Goal: Check status: Check status

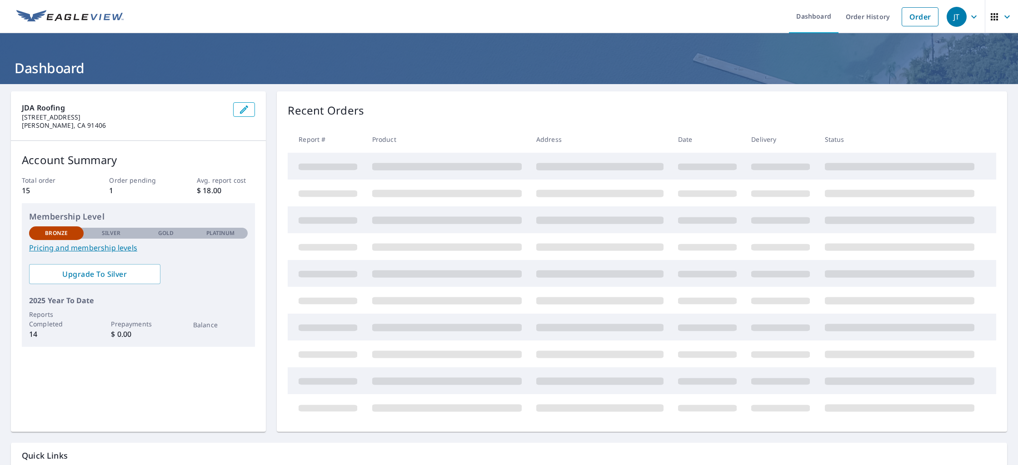
click at [454, 126] on div "Recent Orders Report # Product Address Date Delivery Status" at bounding box center [642, 261] width 730 height 340
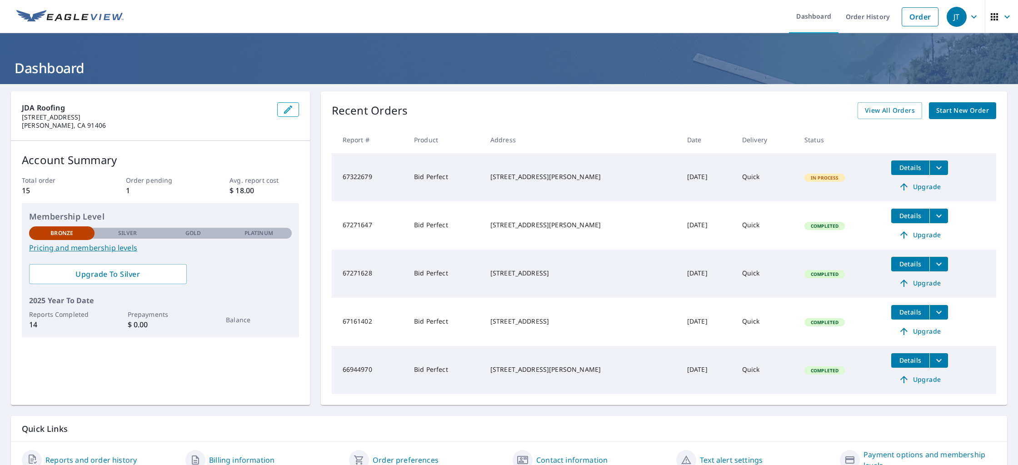
click at [911, 169] on span "Details" at bounding box center [909, 167] width 27 height 9
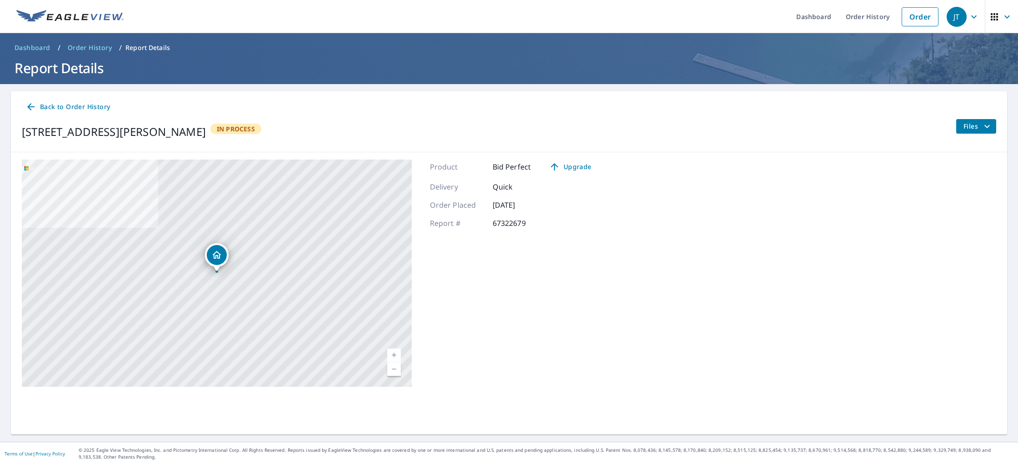
click at [981, 129] on icon "filesDropdownBtn-67322679" at bounding box center [986, 126] width 11 height 11
click at [959, 194] on span "PDF" at bounding box center [959, 192] width 29 height 11
click at [75, 108] on span "Back to Order History" at bounding box center [67, 106] width 85 height 11
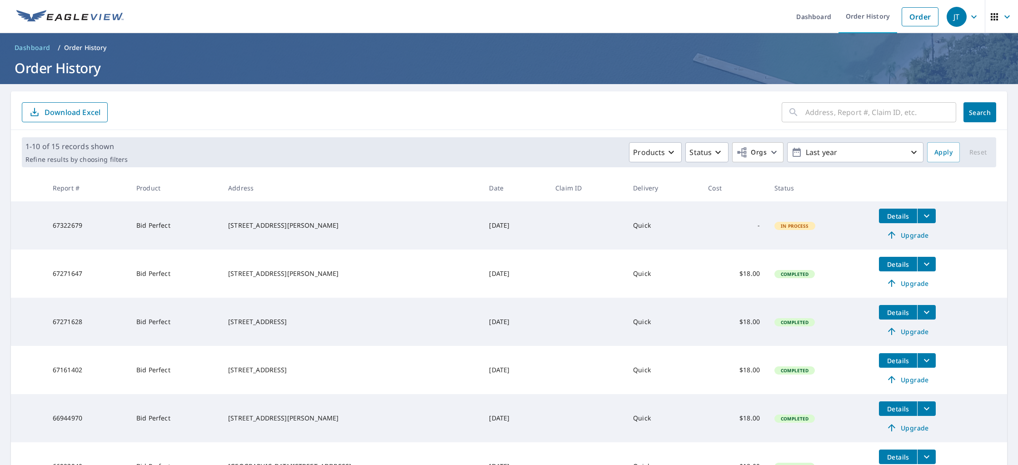
drag, startPoint x: 897, startPoint y: 218, endPoint x: 948, endPoint y: 212, distance: 51.6
click at [948, 212] on td "Details Upgrade" at bounding box center [938, 225] width 135 height 48
click at [932, 215] on button "filesDropdownBtn-67322679" at bounding box center [926, 216] width 19 height 15
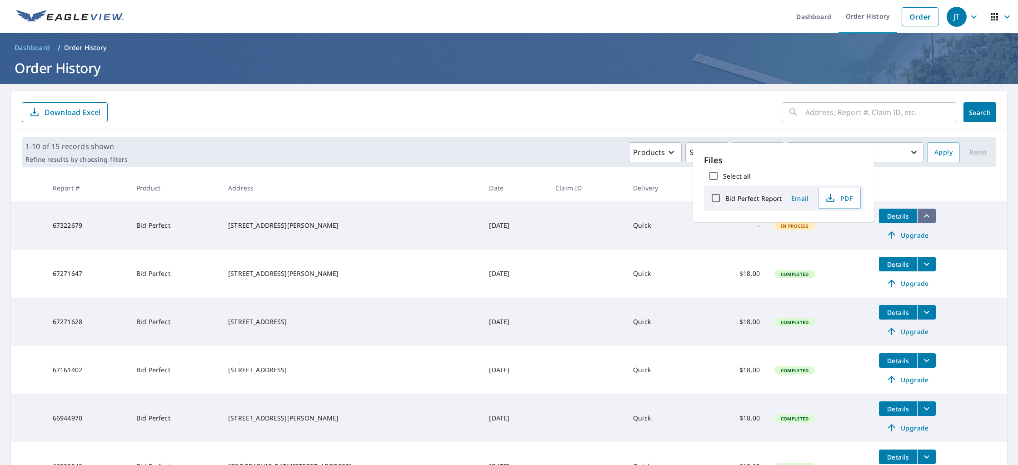
click at [932, 215] on button "filesDropdownBtn-67322679" at bounding box center [926, 216] width 19 height 15
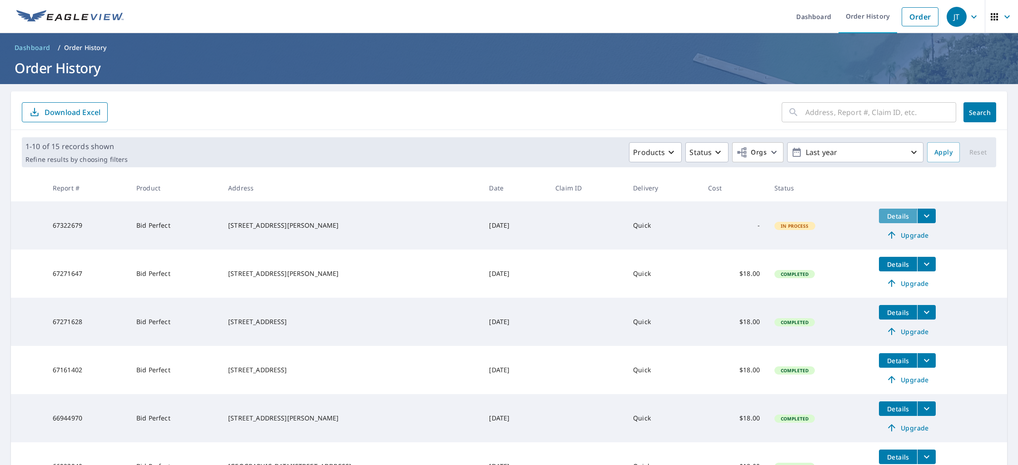
click at [880, 217] on button "Details" at bounding box center [898, 216] width 38 height 15
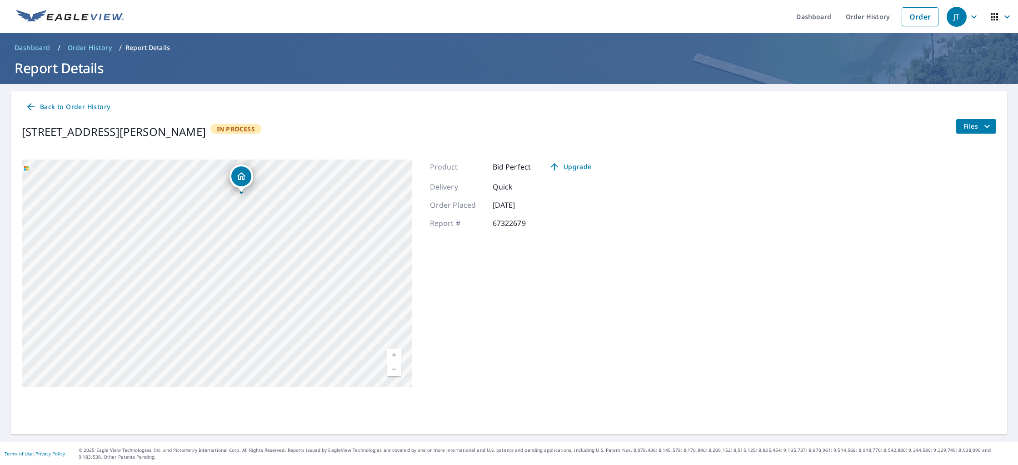
click at [967, 124] on span "Files" at bounding box center [977, 126] width 29 height 11
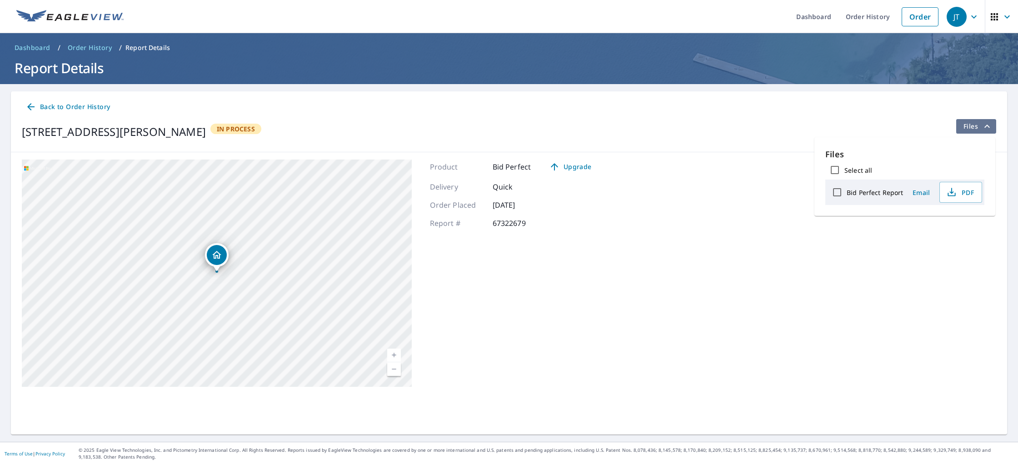
click at [967, 124] on span "Files" at bounding box center [977, 126] width 29 height 11
click at [995, 127] on button "Files" at bounding box center [976, 126] width 40 height 15
click at [964, 198] on span "PDF" at bounding box center [959, 192] width 29 height 11
click at [903, 20] on link "Order" at bounding box center [919, 16] width 37 height 19
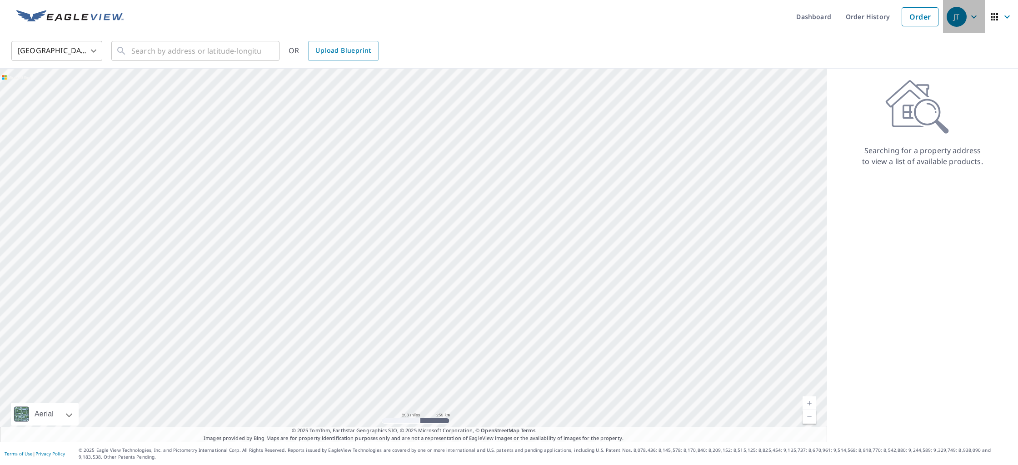
click at [964, 21] on span "JT" at bounding box center [963, 17] width 35 height 22
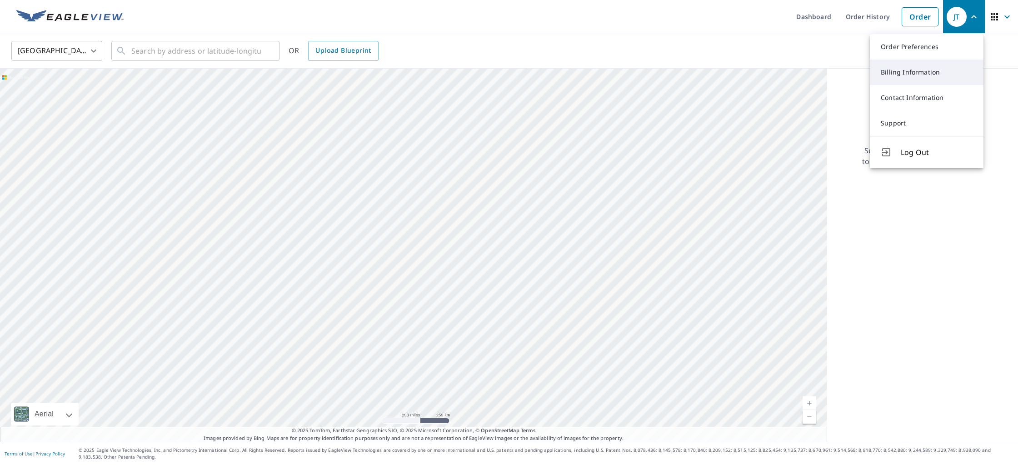
click at [910, 72] on link "Billing Information" at bounding box center [927, 72] width 114 height 25
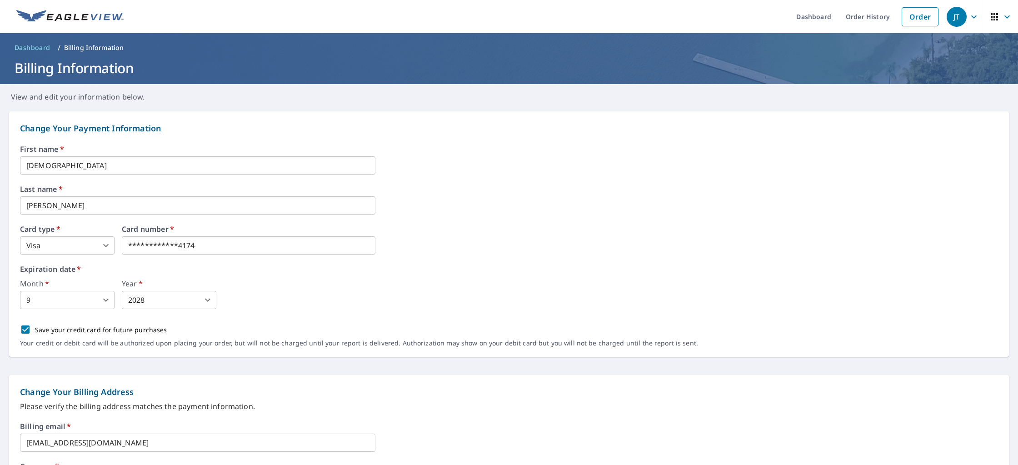
click at [958, 19] on div "JT" at bounding box center [956, 17] width 20 height 20
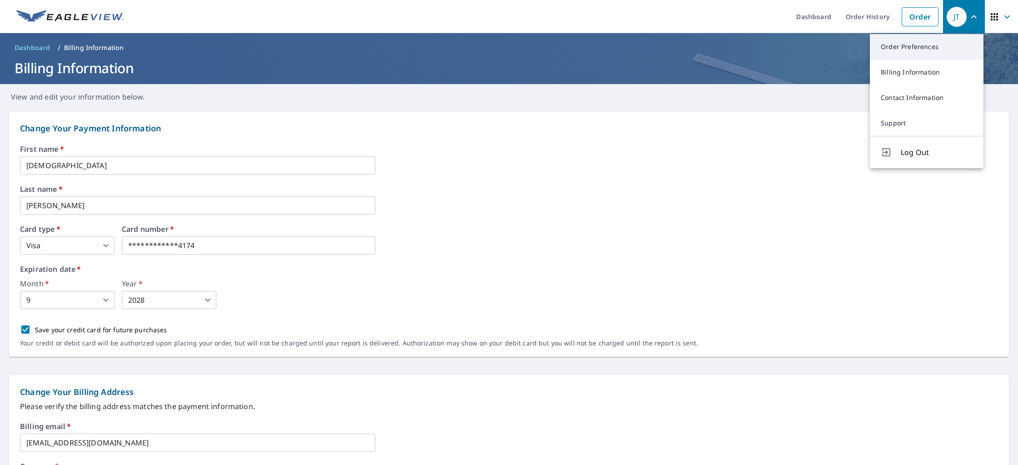
click at [927, 48] on link "Order Preferences" at bounding box center [927, 46] width 114 height 25
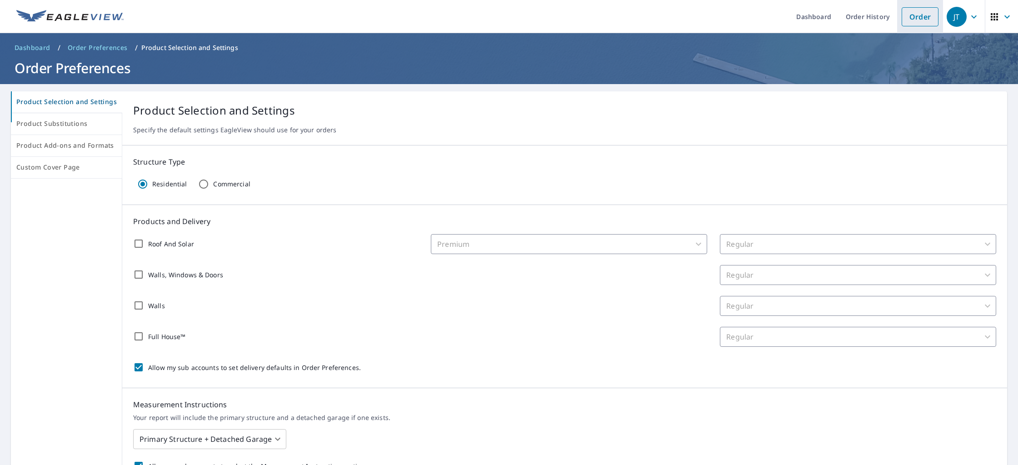
click at [920, 25] on link "Order" at bounding box center [919, 16] width 37 height 19
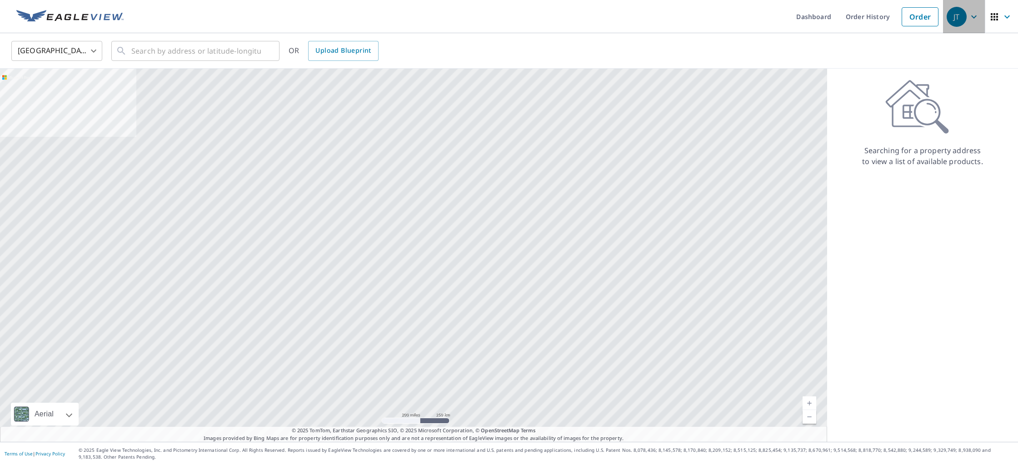
click at [954, 12] on div "JT" at bounding box center [956, 17] width 20 height 20
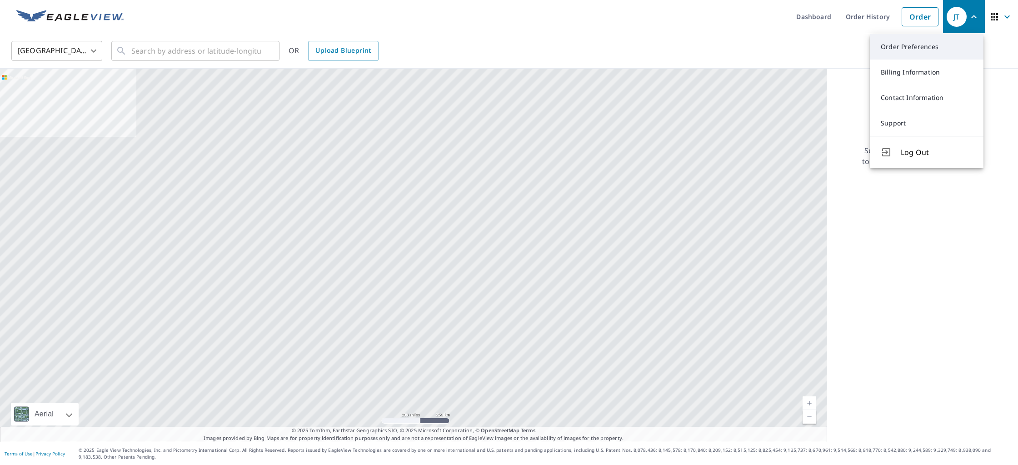
click at [923, 35] on link "Order Preferences" at bounding box center [927, 46] width 114 height 25
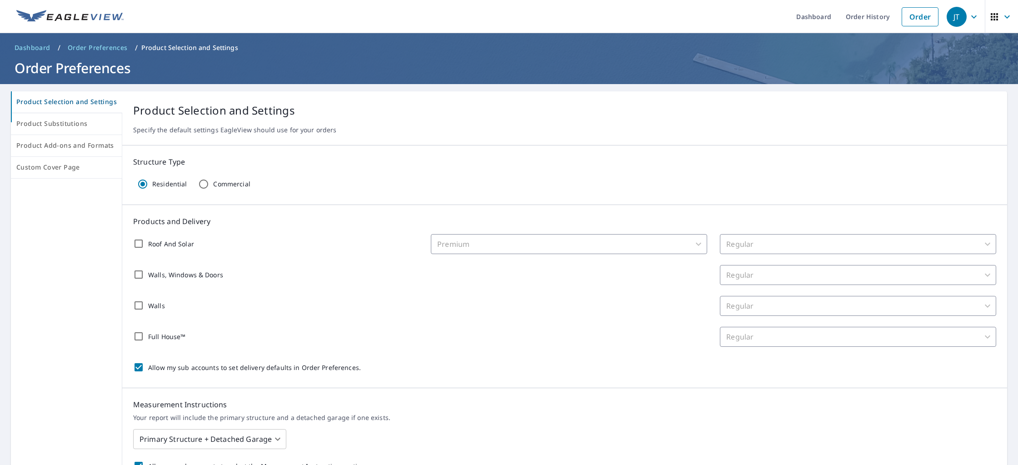
click at [65, 19] on img at bounding box center [69, 17] width 107 height 14
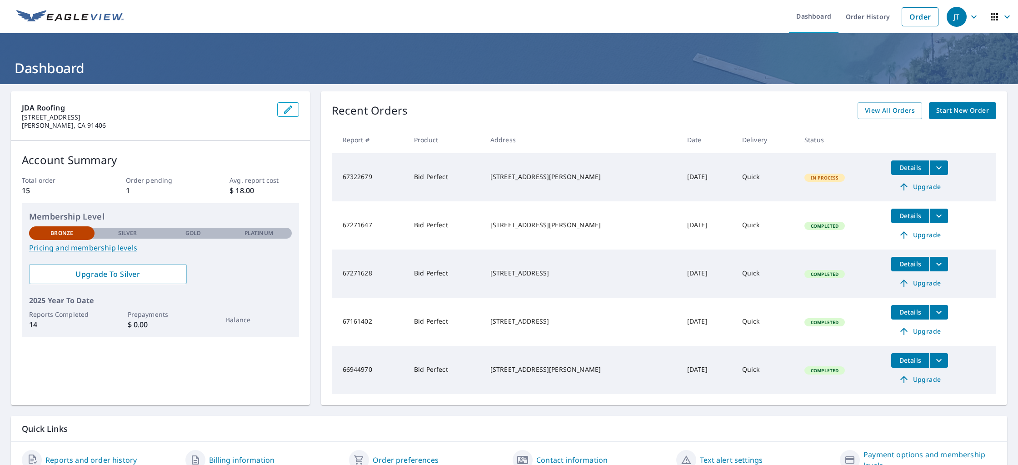
click at [438, 177] on td "Bid Perfect" at bounding box center [445, 177] width 76 height 48
click at [901, 171] on span "Details" at bounding box center [909, 167] width 27 height 9
click at [906, 113] on span "View All Orders" at bounding box center [890, 110] width 50 height 11
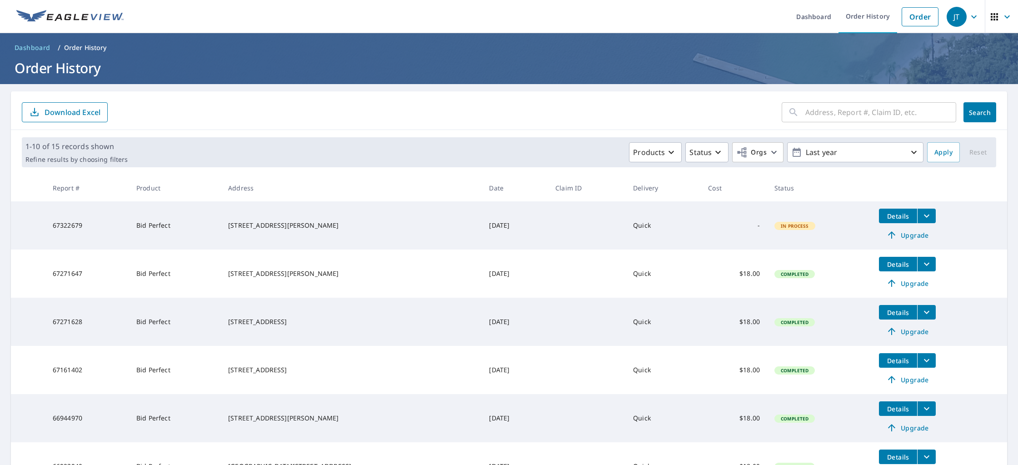
click at [901, 219] on span "Details" at bounding box center [897, 216] width 27 height 9
